Goal: Task Accomplishment & Management: Manage account settings

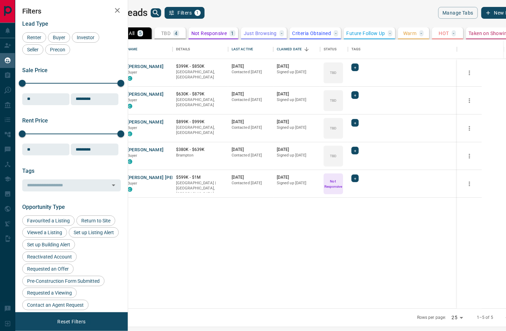
scroll to position [270, 375]
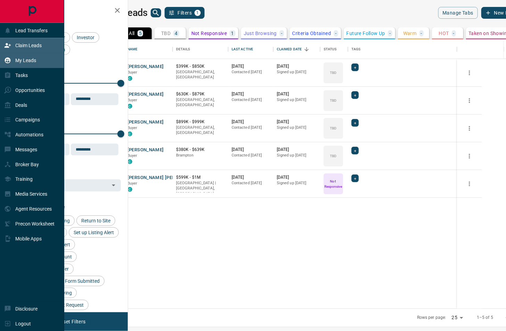
click at [42, 48] on p "Claim Leads" at bounding box center [28, 46] width 26 height 6
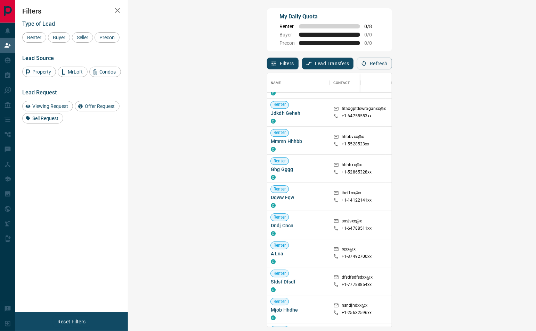
scroll to position [534, 0]
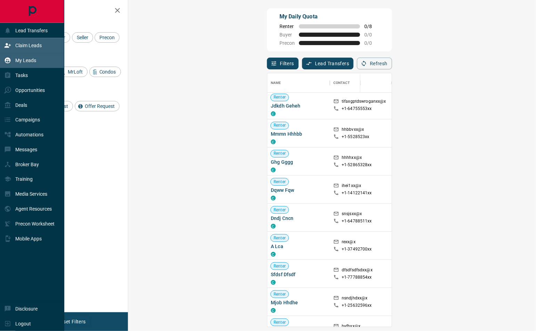
click at [27, 58] on p "My Leads" at bounding box center [25, 61] width 21 height 6
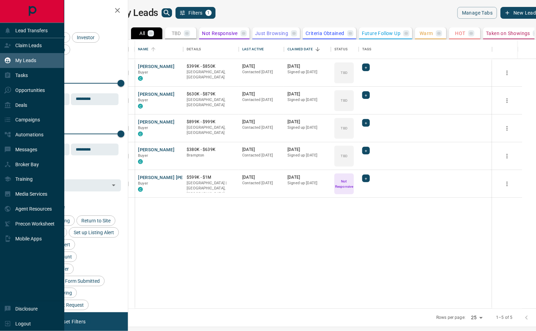
scroll to position [270, 405]
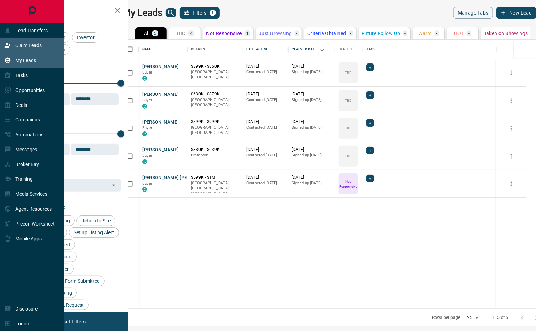
click at [38, 50] on div "Claim Leads" at bounding box center [23, 45] width 38 height 11
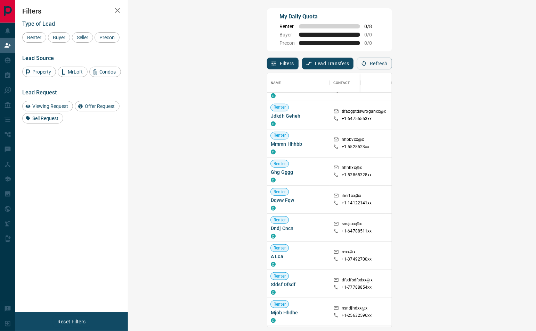
scroll to position [552, 0]
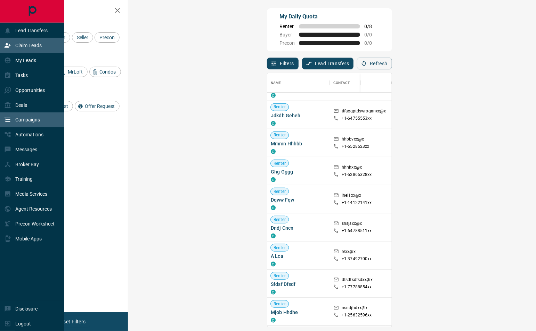
click at [13, 113] on div "Campaigns" at bounding box center [32, 120] width 64 height 15
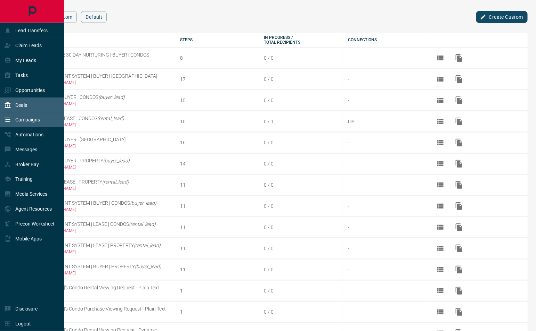
click at [28, 108] on div "Deals" at bounding box center [32, 105] width 64 height 15
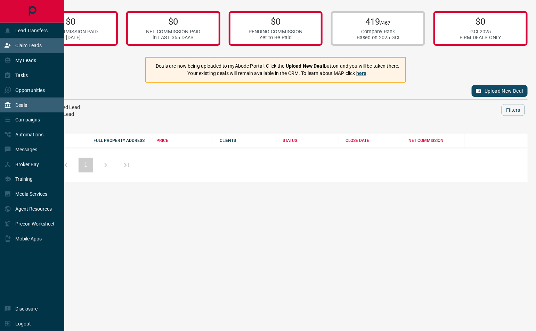
click at [28, 45] on p "Claim Leads" at bounding box center [28, 46] width 26 height 6
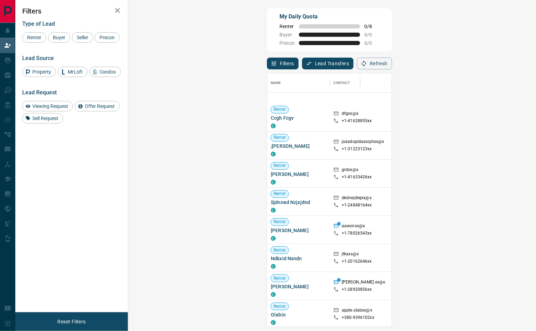
scroll to position [1425, 0]
